Goal: Information Seeking & Learning: Check status

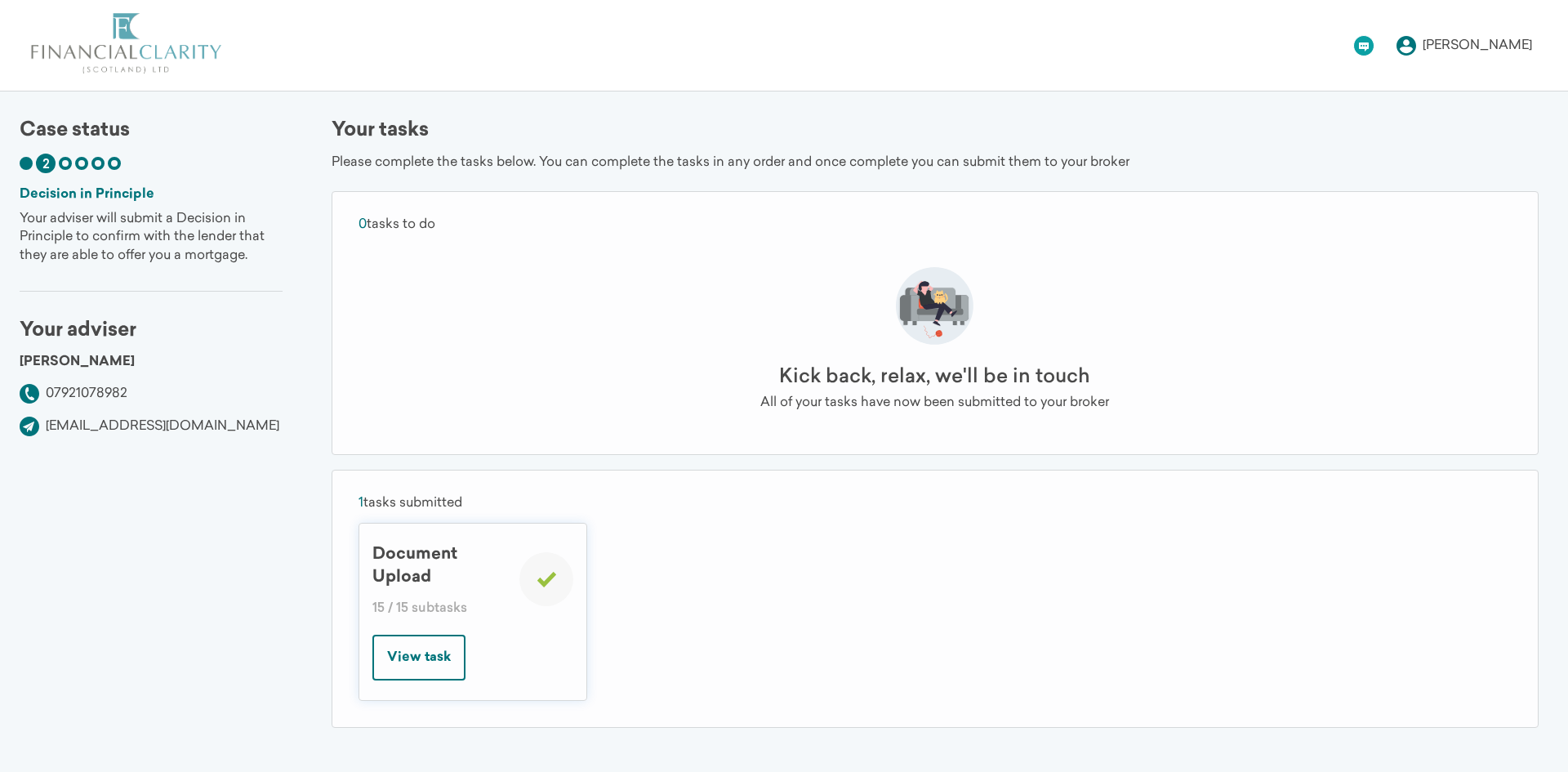
click at [46, 158] on span "2" at bounding box center [46, 165] width 7 height 13
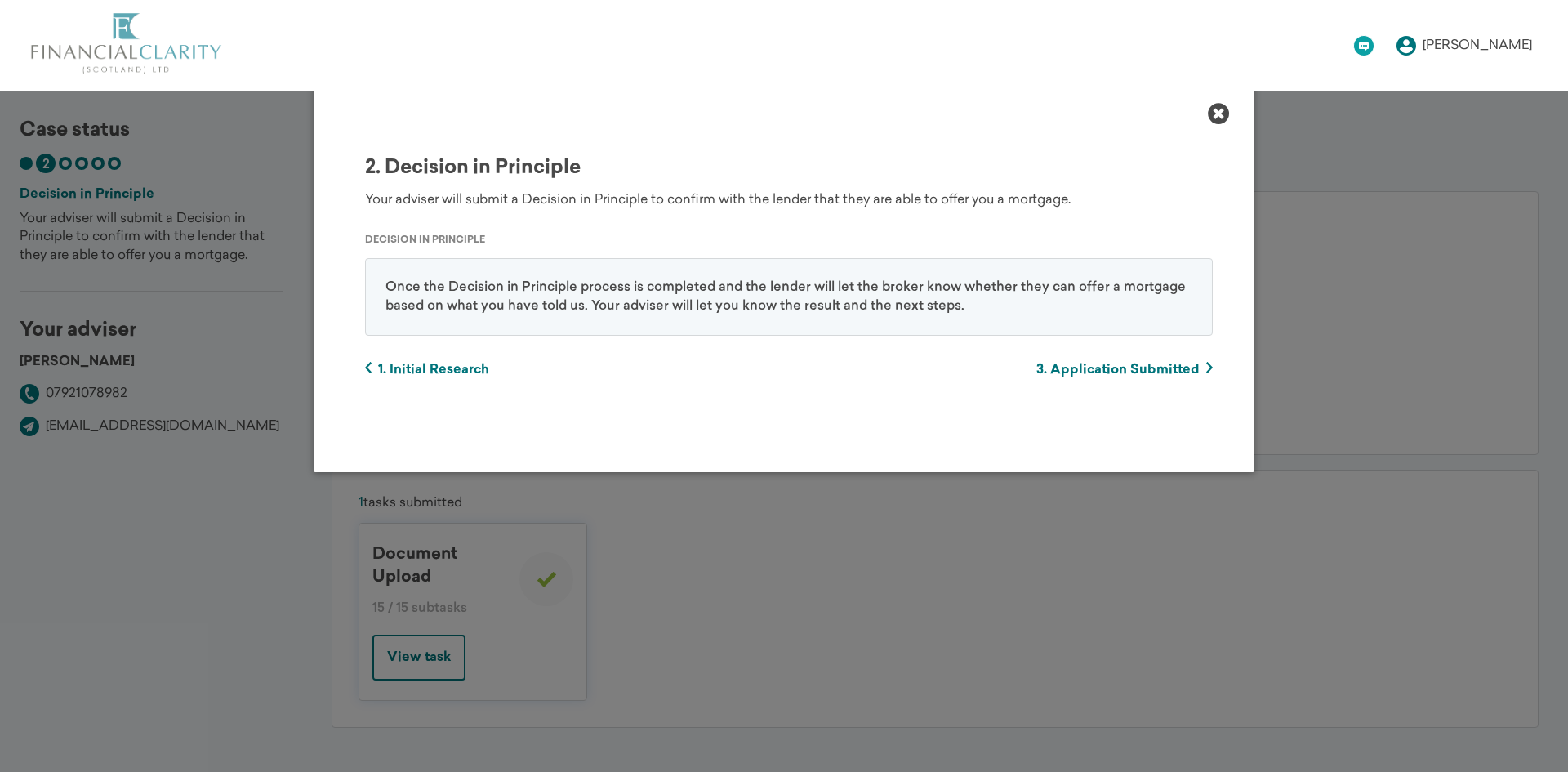
scroll to position [1, 903]
click at [1122, 364] on span "3. Application Submitted" at bounding box center [1114, 370] width 177 height 13
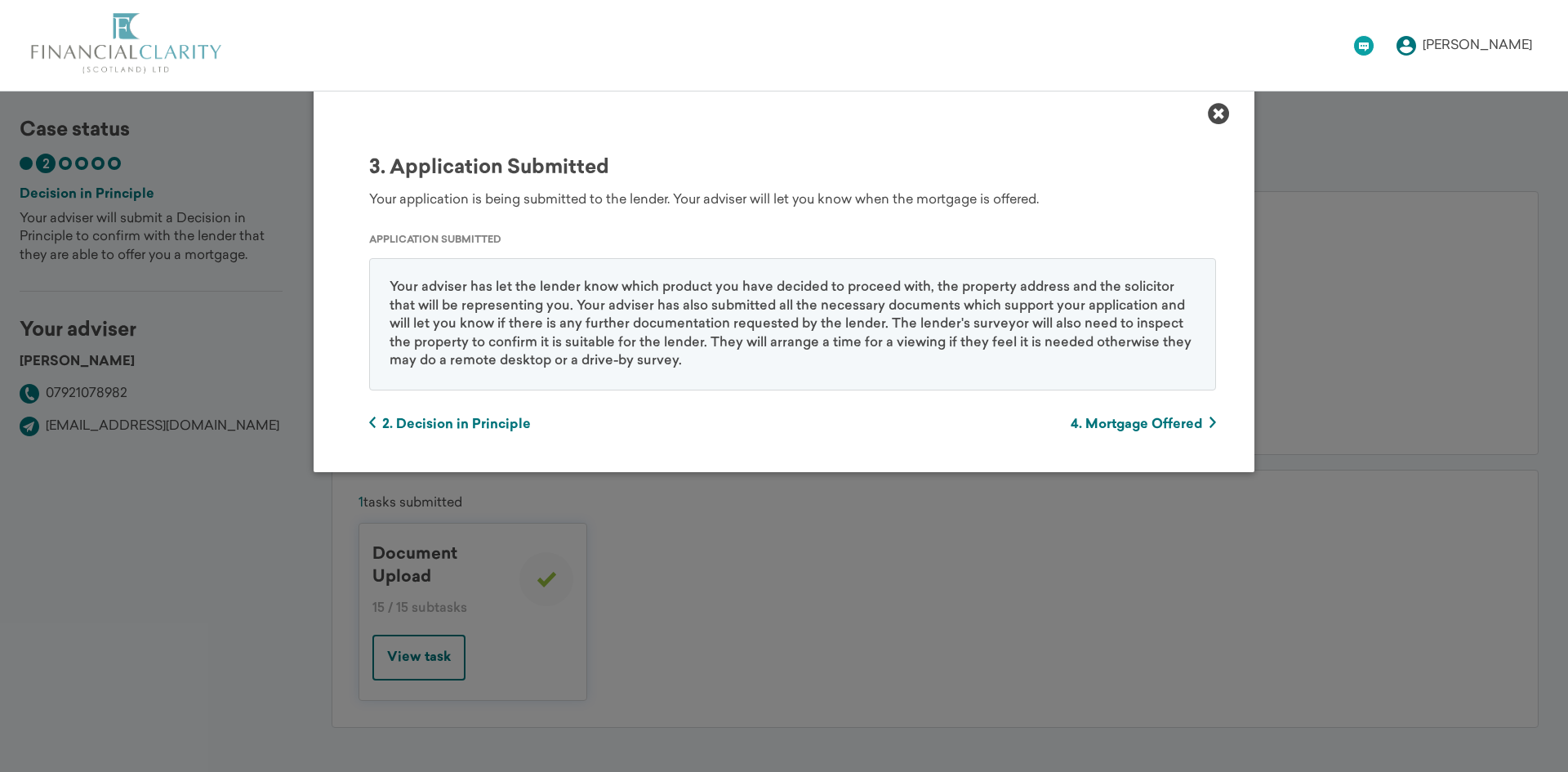
scroll to position [1, 1802]
click at [463, 418] on span "2. Decision in Principle" at bounding box center [449, 424] width 162 height 13
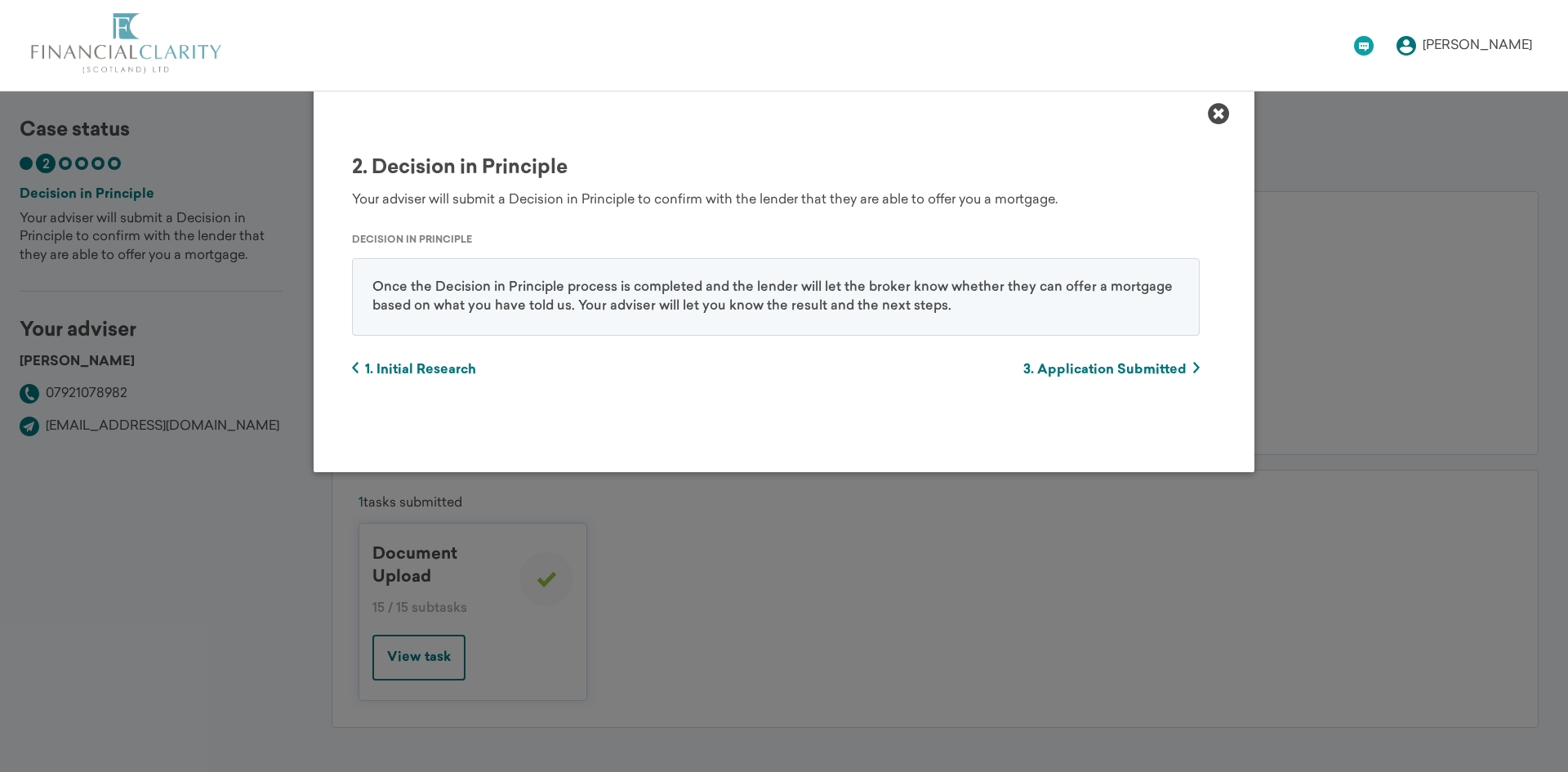
scroll to position [1, 903]
click at [1121, 362] on div "2. Decision in Principle Your adviser will submit a Decision in Principle to co…" at bounding box center [784, 267] width 847 height 218
click at [1121, 363] on span "3. Application Submitted" at bounding box center [1114, 370] width 177 height 13
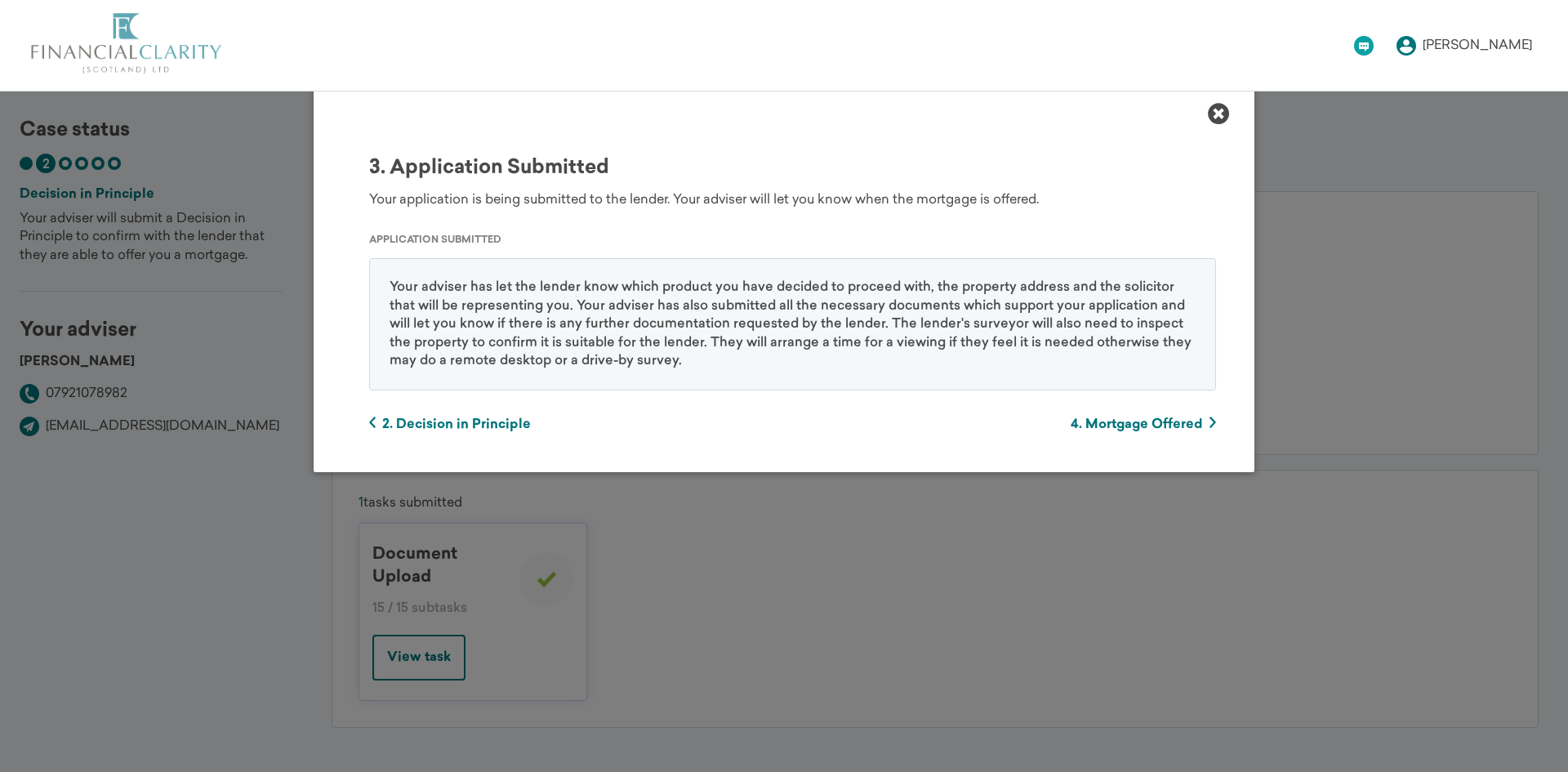
scroll to position [1, 1802]
click at [1168, 424] on span "4. Mortgage Offered" at bounding box center [1129, 424] width 146 height 13
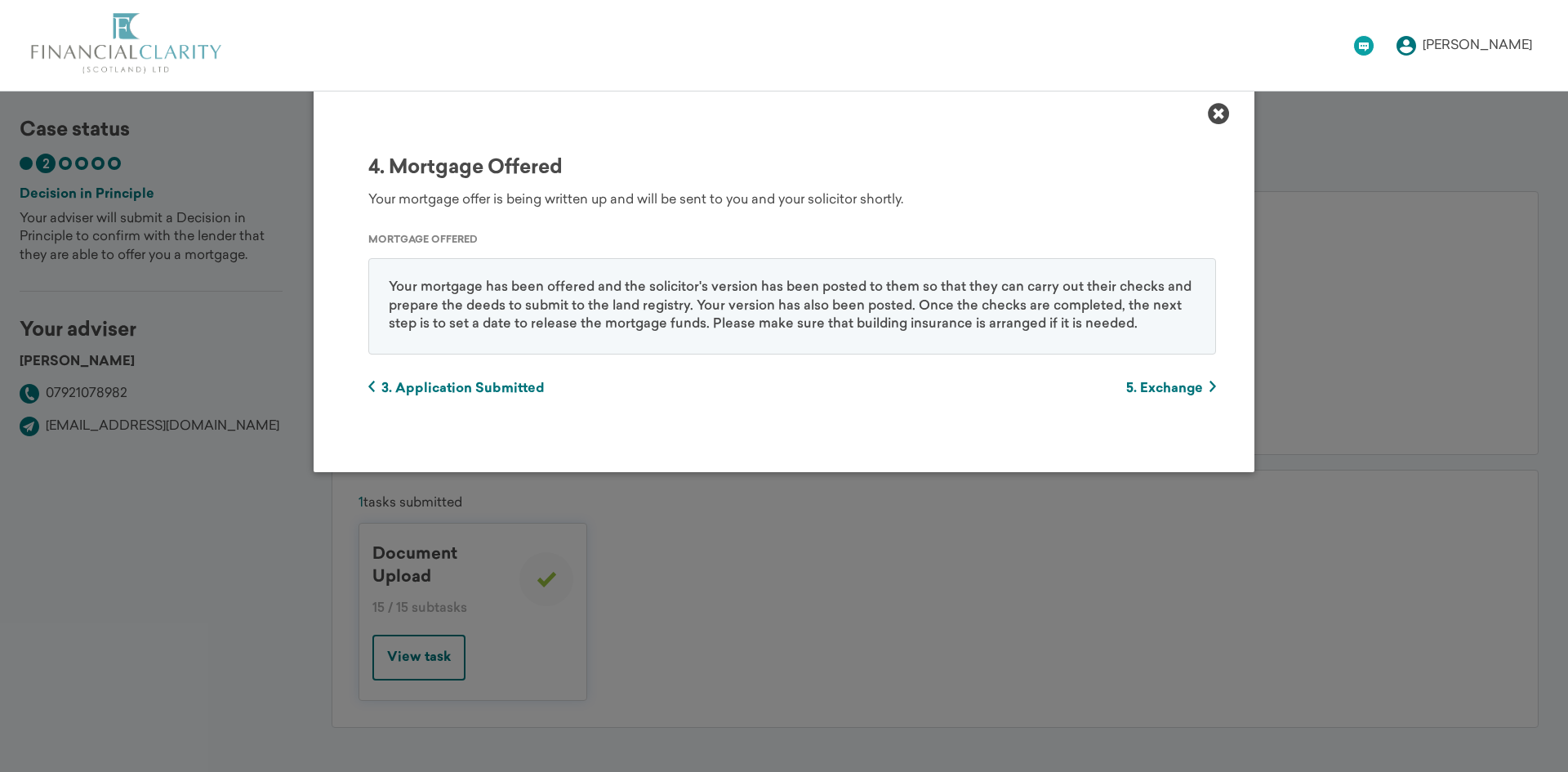
scroll to position [1, 2703]
click at [1152, 394] on div "1. Initial Research Thanks for telling us your requirements. Your adviser is lo…" at bounding box center [783, 284] width 891 height 292
click at [1155, 387] on span "5. Exchange" at bounding box center [1156, 389] width 90 height 13
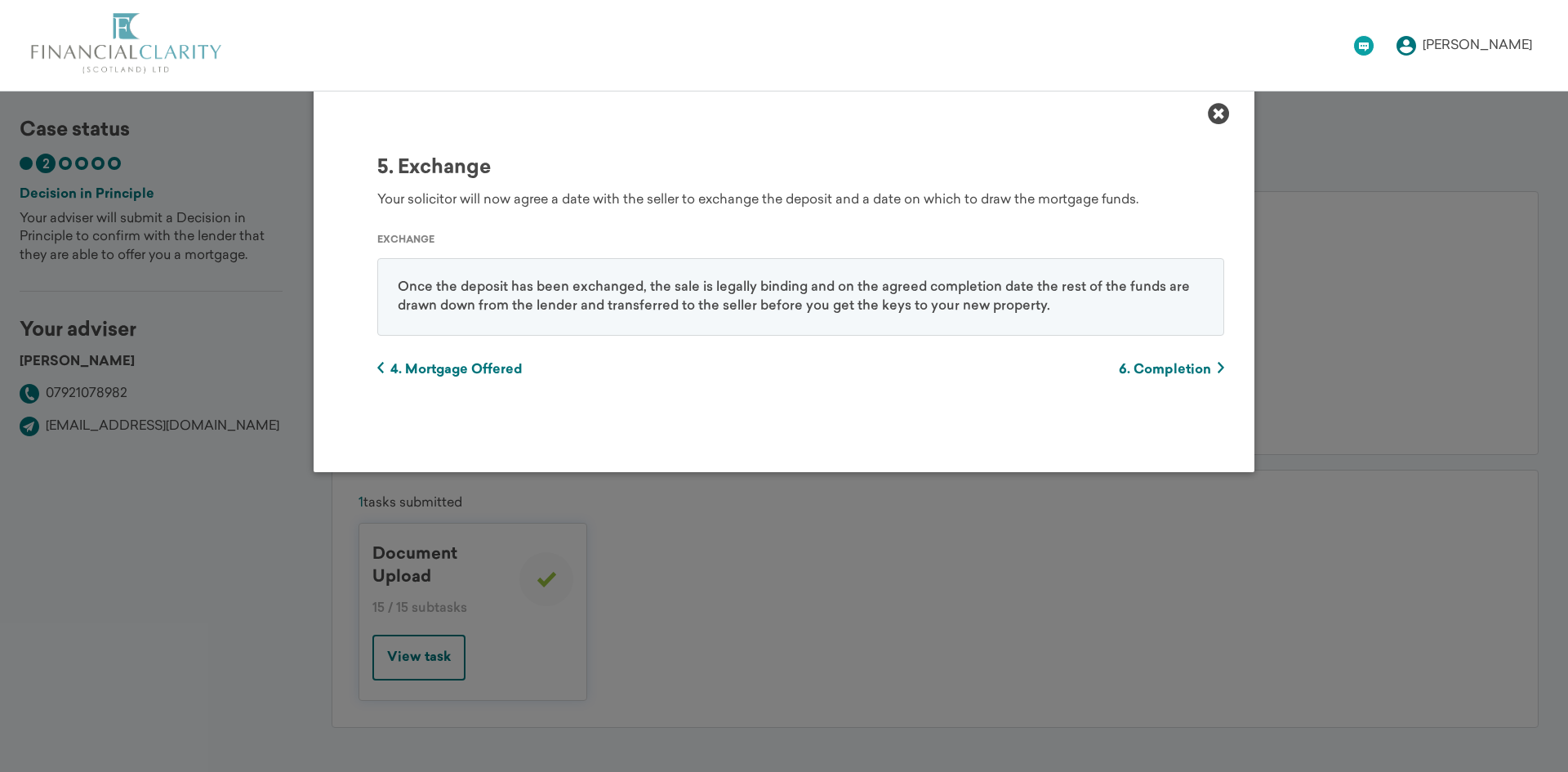
scroll to position [1, 3601]
click at [1145, 367] on span "6. Completion" at bounding box center [1149, 370] width 106 height 13
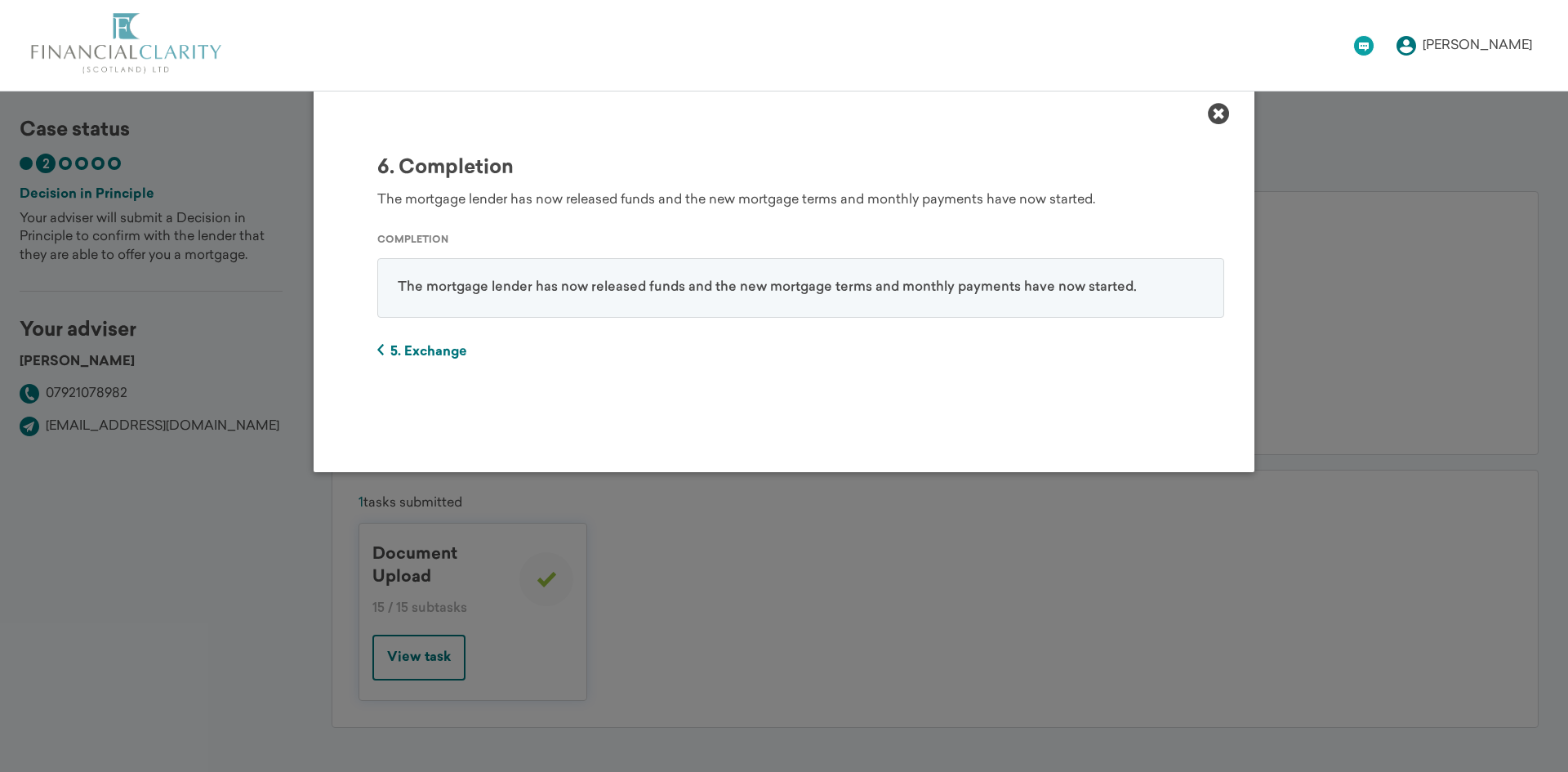
scroll to position [1, 4501]
click at [1315, 356] on div "1. Initial Research Thanks for telling us your requirements. Your adviser is lo…" at bounding box center [784, 275] width 1568 height 393
